Goal: Information Seeking & Learning: Check status

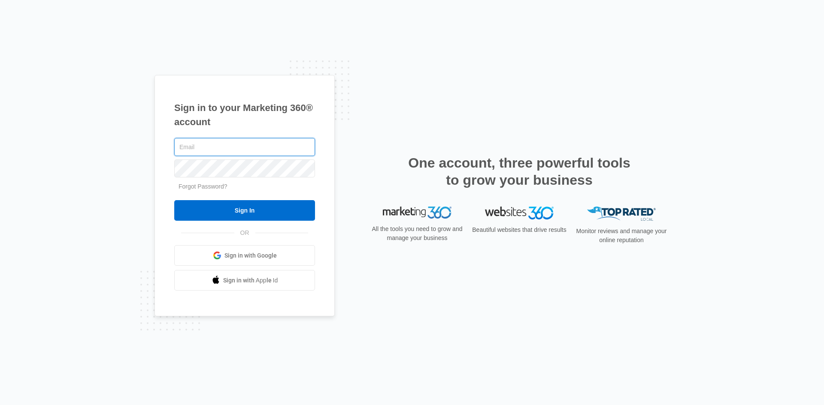
click at [195, 151] on input "text" at bounding box center [244, 147] width 141 height 18
type input "[EMAIL_ADDRESS][DOMAIN_NAME]"
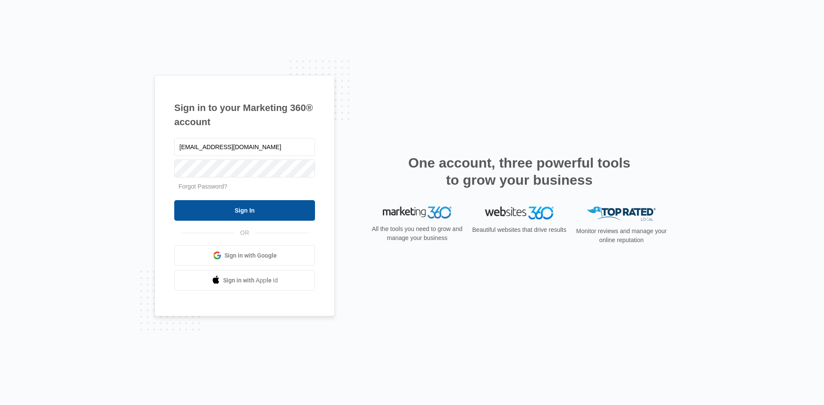
click at [243, 213] on input "Sign In" at bounding box center [244, 210] width 141 height 21
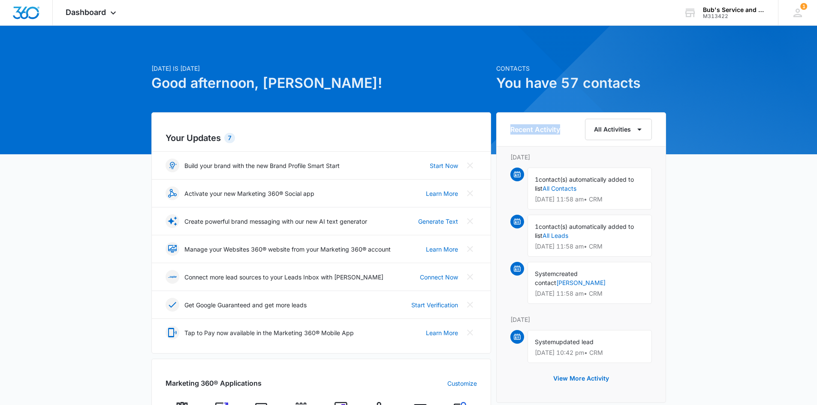
drag, startPoint x: 510, startPoint y: 130, endPoint x: 560, endPoint y: 130, distance: 49.3
click at [560, 130] on h6 "Recent Activity" at bounding box center [535, 129] width 50 height 10
click at [561, 130] on div "Recent Activity All Activities" at bounding box center [581, 129] width 142 height 21
click at [560, 130] on h6 "Recent Activity" at bounding box center [535, 129] width 50 height 10
drag, startPoint x: 561, startPoint y: 130, endPoint x: 503, endPoint y: 122, distance: 58.1
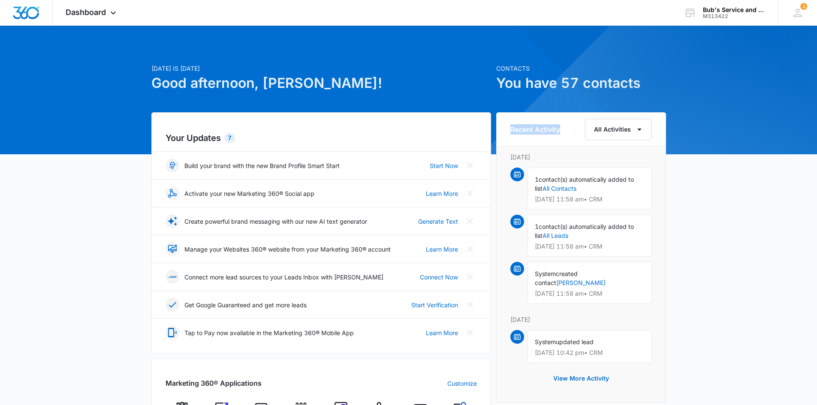
click at [503, 122] on div "Recent Activity All Activities" at bounding box center [581, 130] width 169 height 34
click at [95, 15] on span "Dashboard" at bounding box center [86, 12] width 40 height 9
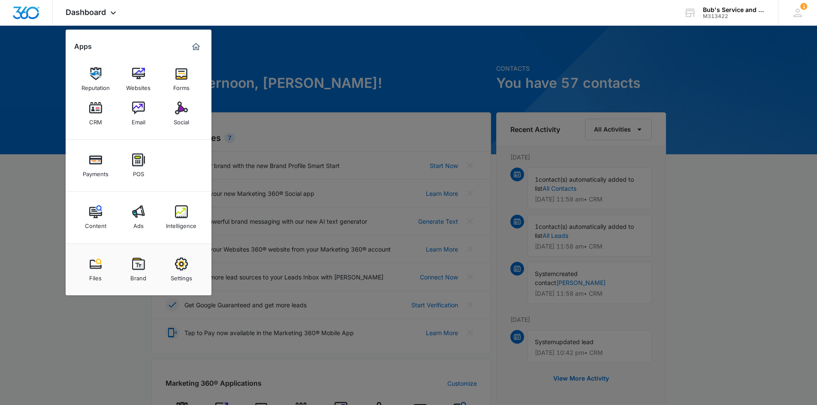
drag, startPoint x: 591, startPoint y: 156, endPoint x: 588, endPoint y: 150, distance: 6.4
click at [591, 155] on div at bounding box center [408, 202] width 817 height 405
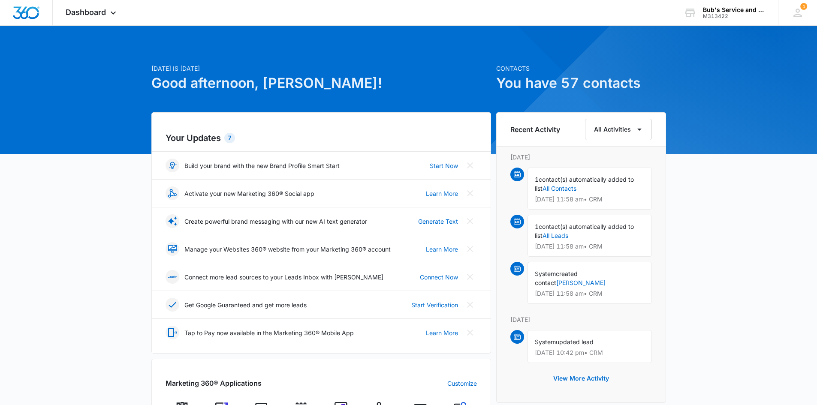
drag, startPoint x: 576, startPoint y: 157, endPoint x: 515, endPoint y: 155, distance: 61.8
click at [515, 155] on p "[DATE]" at bounding box center [581, 157] width 142 height 9
click at [115, 11] on icon at bounding box center [113, 15] width 10 height 10
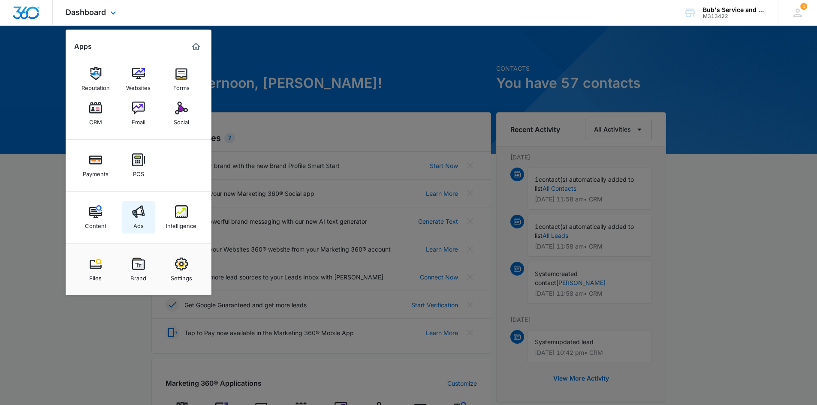
click at [138, 218] on img at bounding box center [138, 211] width 13 height 13
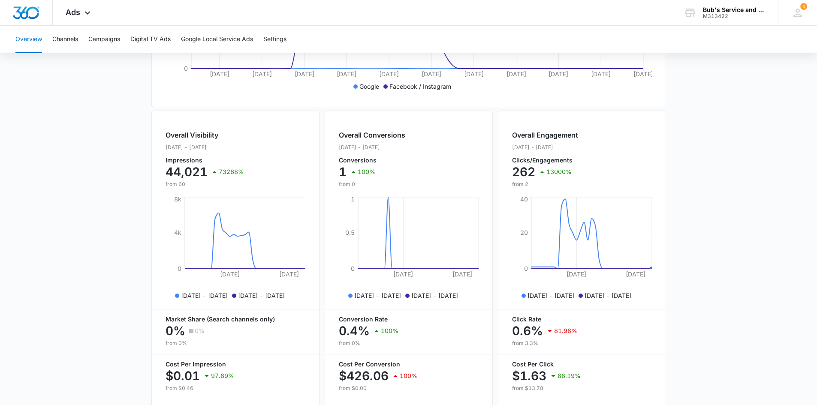
scroll to position [298, 0]
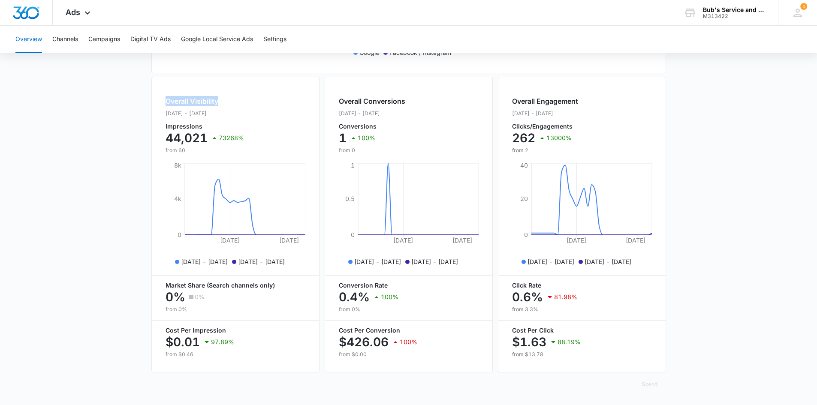
drag, startPoint x: 166, startPoint y: 102, endPoint x: 219, endPoint y: 101, distance: 53.2
click at [219, 101] on h2 "Overall Visibility" at bounding box center [205, 101] width 78 height 10
click at [220, 101] on h2 "Overall Visibility" at bounding box center [205, 101] width 78 height 10
drag, startPoint x: 220, startPoint y: 101, endPoint x: 192, endPoint y: 103, distance: 27.5
click at [192, 103] on h2 "Overall Visibility" at bounding box center [205, 101] width 78 height 10
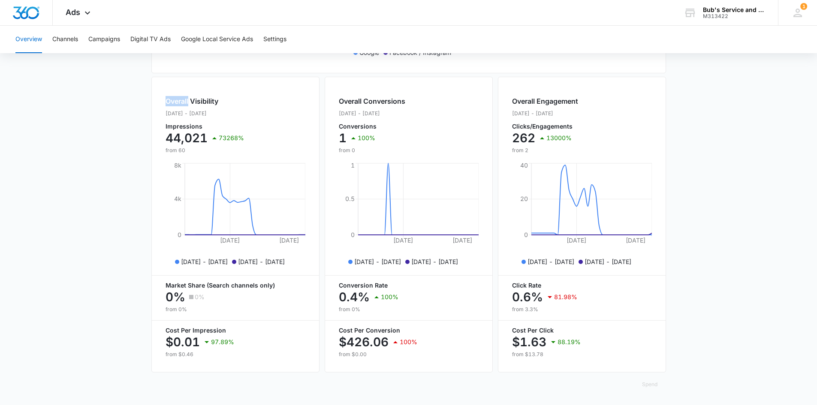
drag, startPoint x: 188, startPoint y: 100, endPoint x: 166, endPoint y: 99, distance: 21.9
click at [166, 99] on h2 "Overall Visibility" at bounding box center [205, 101] width 78 height 10
click at [693, 181] on main "Overview Filters [DATE] [DATE] Overall Results Impressions 44k 73268% 60 previo…" at bounding box center [408, 97] width 817 height 616
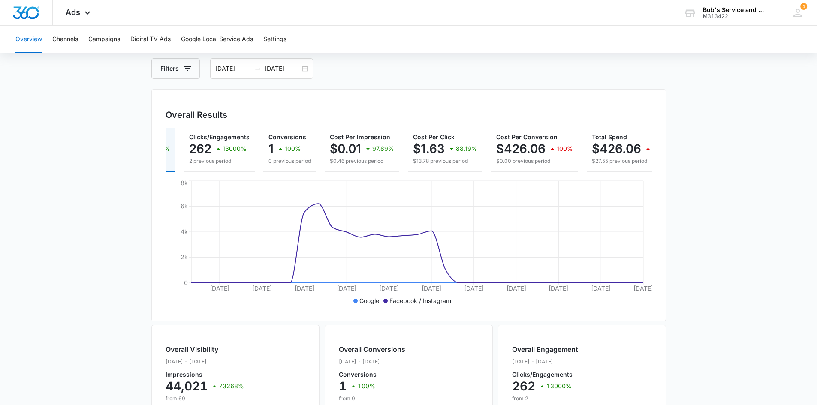
scroll to position [0, 0]
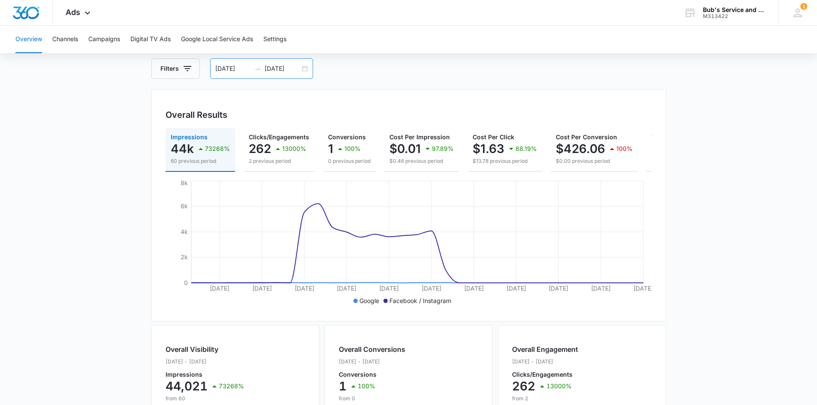
click at [304, 69] on div "[DATE] [DATE]" at bounding box center [261, 68] width 103 height 21
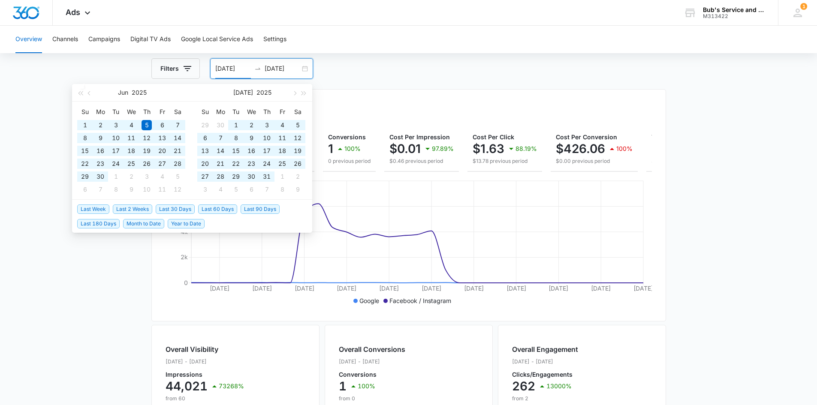
click at [193, 226] on span "Year to Date" at bounding box center [186, 223] width 37 height 9
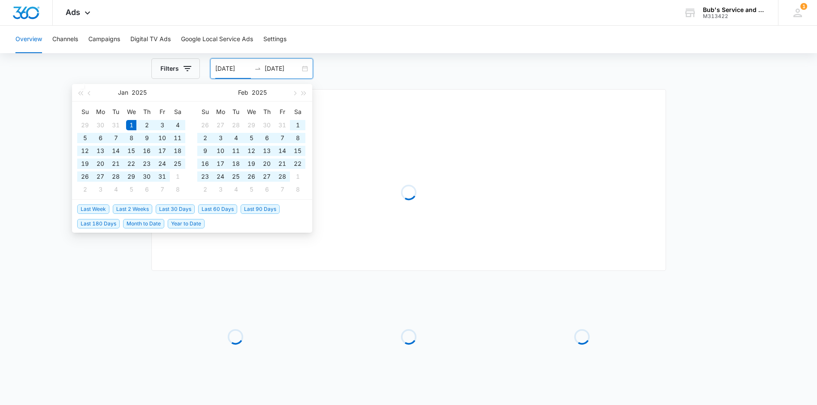
type input "[DATE]"
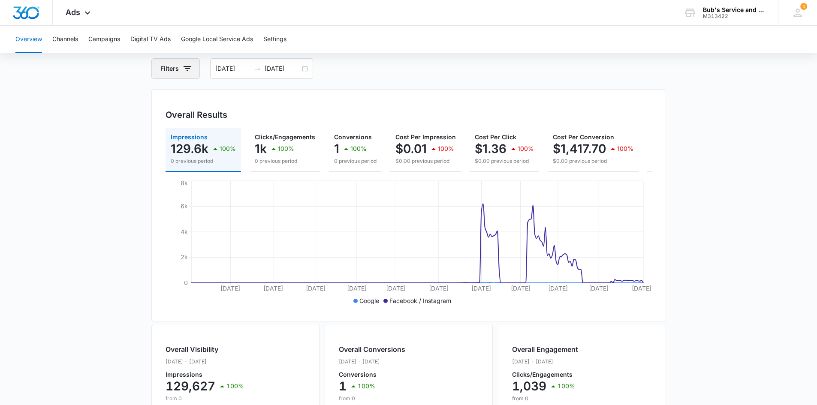
click at [192, 69] on icon "button" at bounding box center [187, 68] width 10 height 10
click at [192, 68] on icon "button" at bounding box center [187, 68] width 10 height 10
click at [218, 42] on button "Google Local Service Ads" at bounding box center [217, 39] width 72 height 27
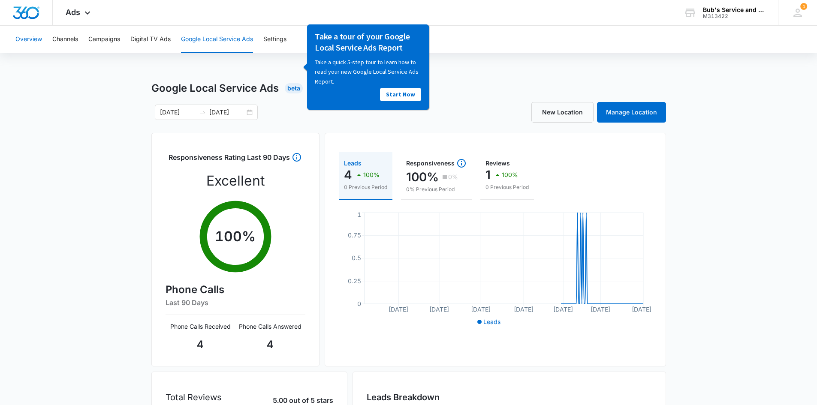
click at [33, 39] on button "Overview" at bounding box center [28, 39] width 27 height 27
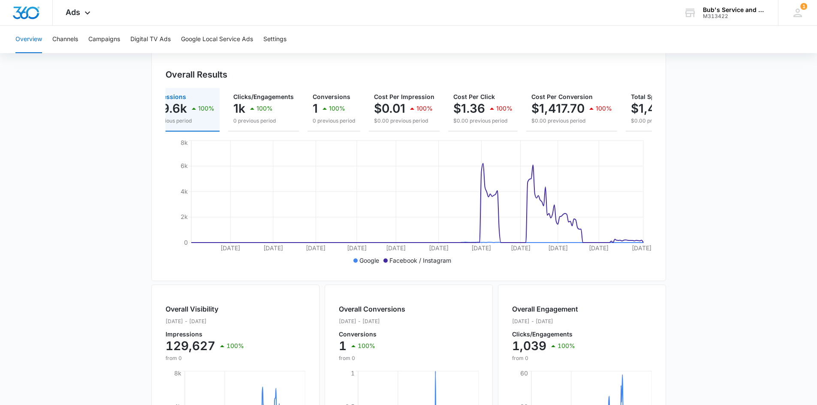
scroll to position [0, 23]
click at [73, 9] on span "Ads" at bounding box center [73, 12] width 15 height 9
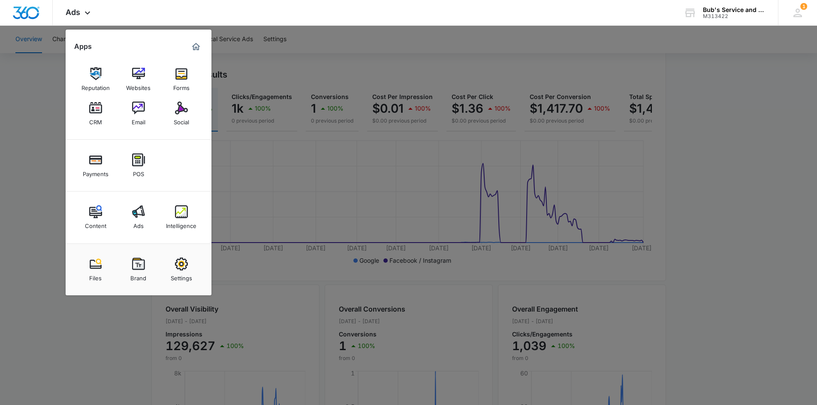
click at [351, 83] on div at bounding box center [408, 202] width 817 height 405
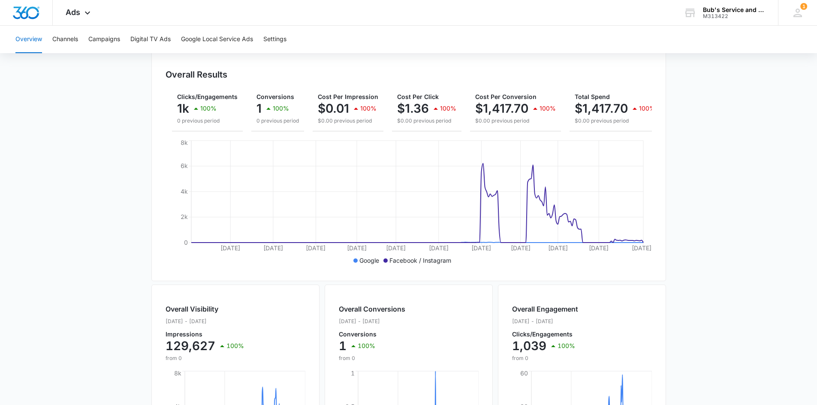
scroll to position [0, 88]
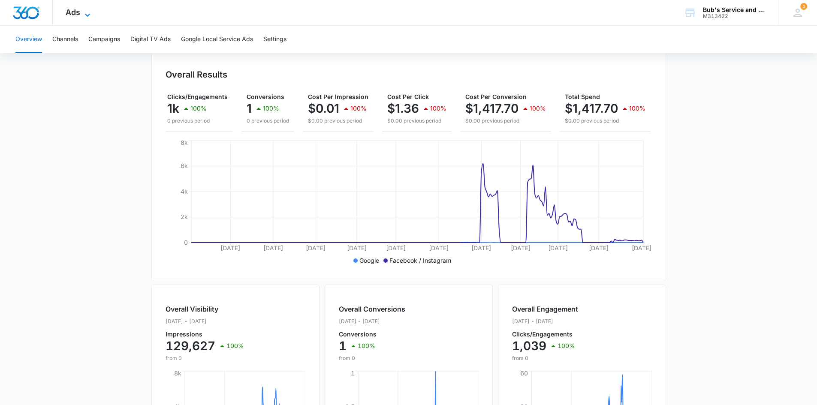
click at [88, 15] on icon at bounding box center [87, 14] width 5 height 3
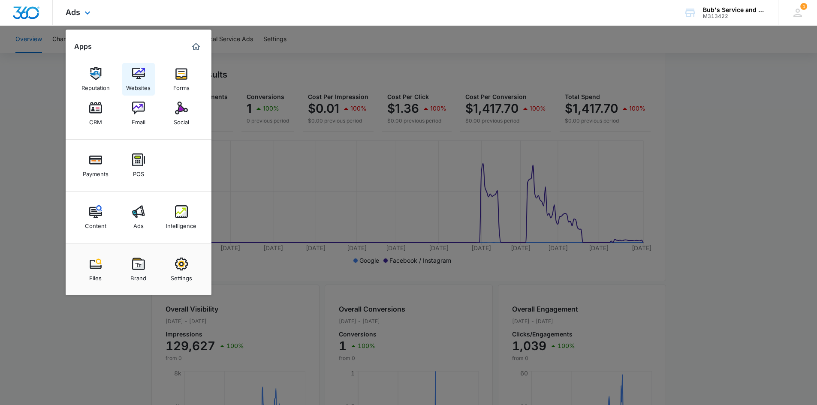
click at [134, 77] on img at bounding box center [138, 73] width 13 height 13
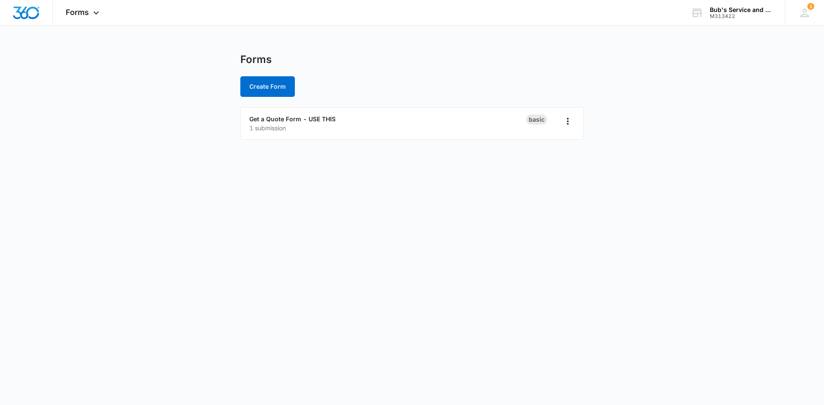
click at [660, 348] on body "Forms Apps Reputation Websites Forms CRM Email Social Payments POS Content Ads …" at bounding box center [412, 202] width 824 height 405
